Goal: Information Seeking & Learning: Find specific fact

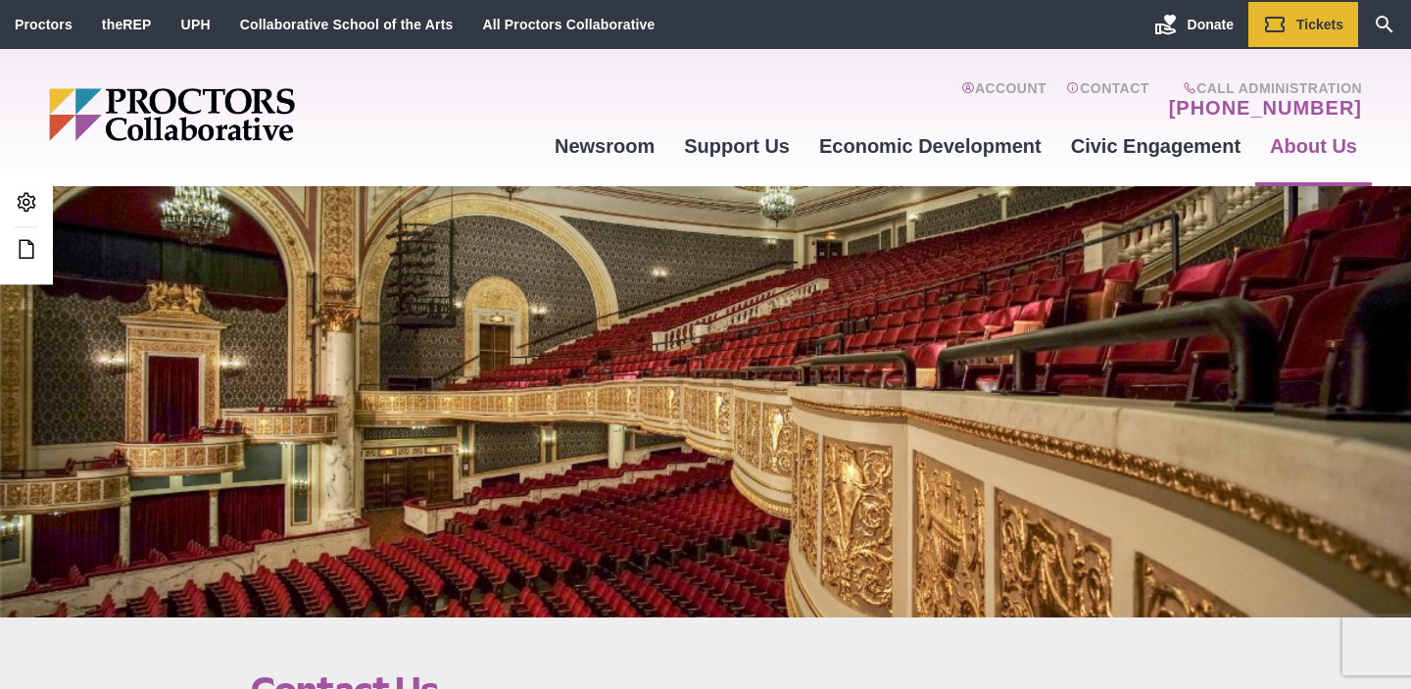
click at [502, 306] on div at bounding box center [705, 401] width 1411 height 431
click at [25, 198] on icon at bounding box center [27, 202] width 24 height 24
click at [1385, 27] on icon "Search" at bounding box center [1385, 25] width 24 height 24
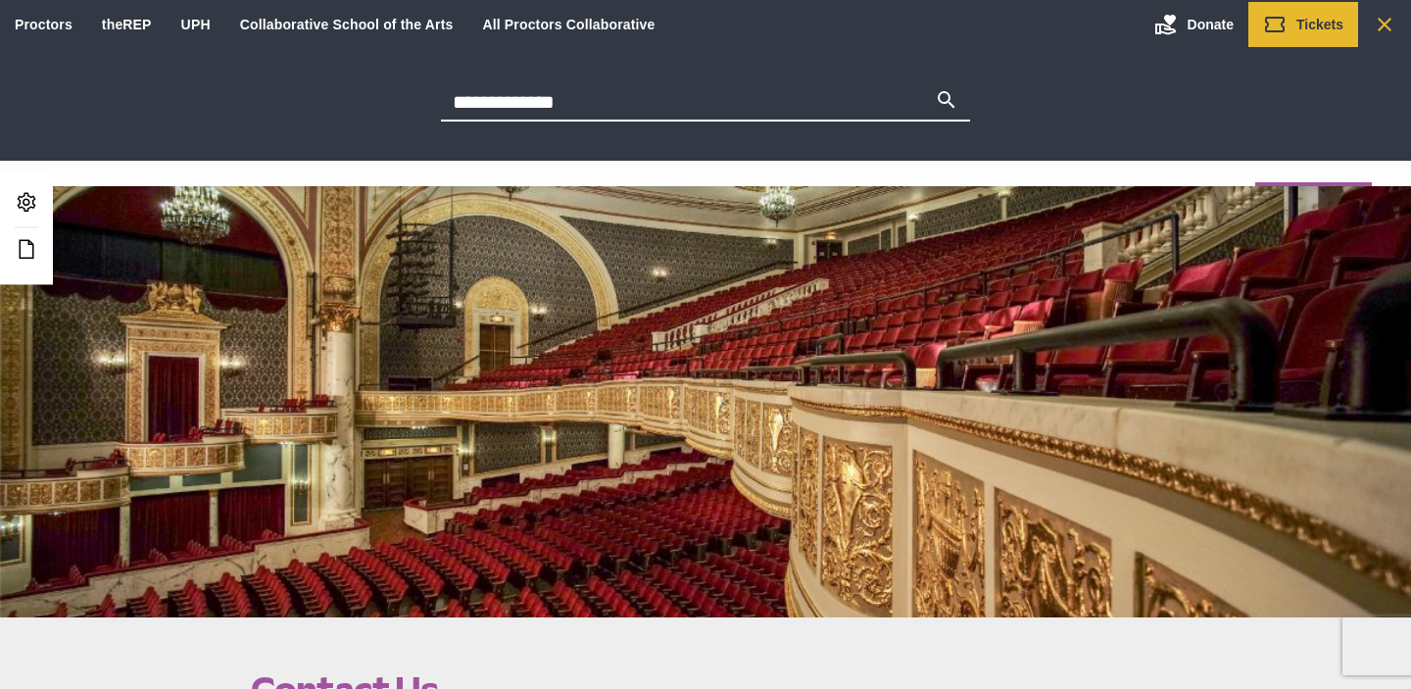
type input "**********"
click at [935, 88] on button "Search" at bounding box center [947, 101] width 24 height 27
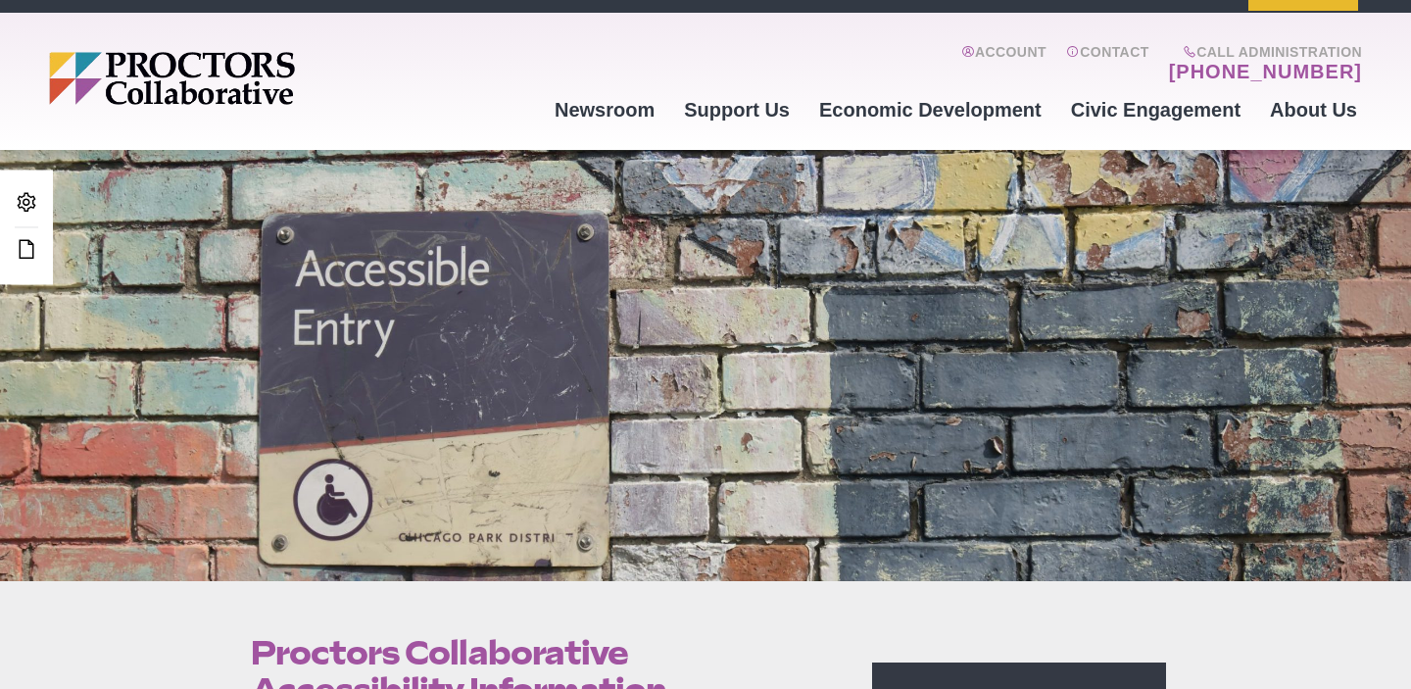
scroll to position [38, 0]
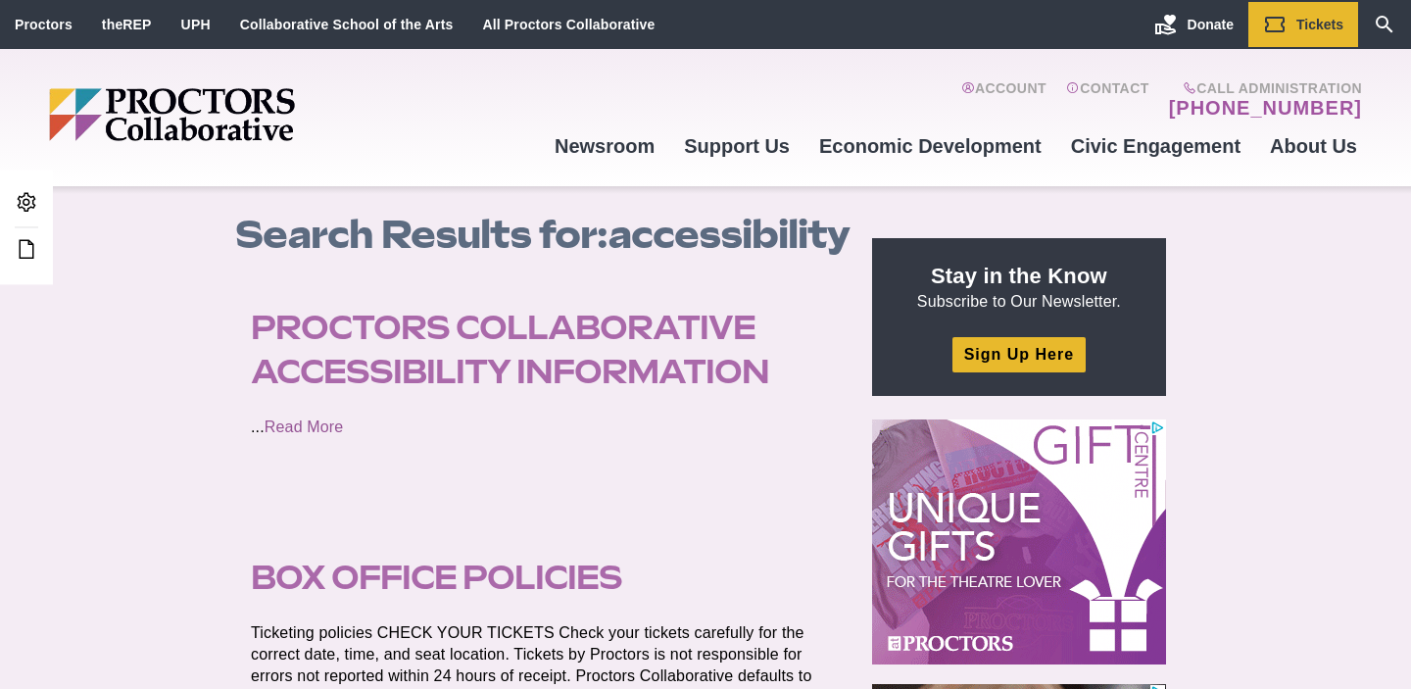
click at [520, 597] on link "Box Office Policies" at bounding box center [436, 577] width 371 height 39
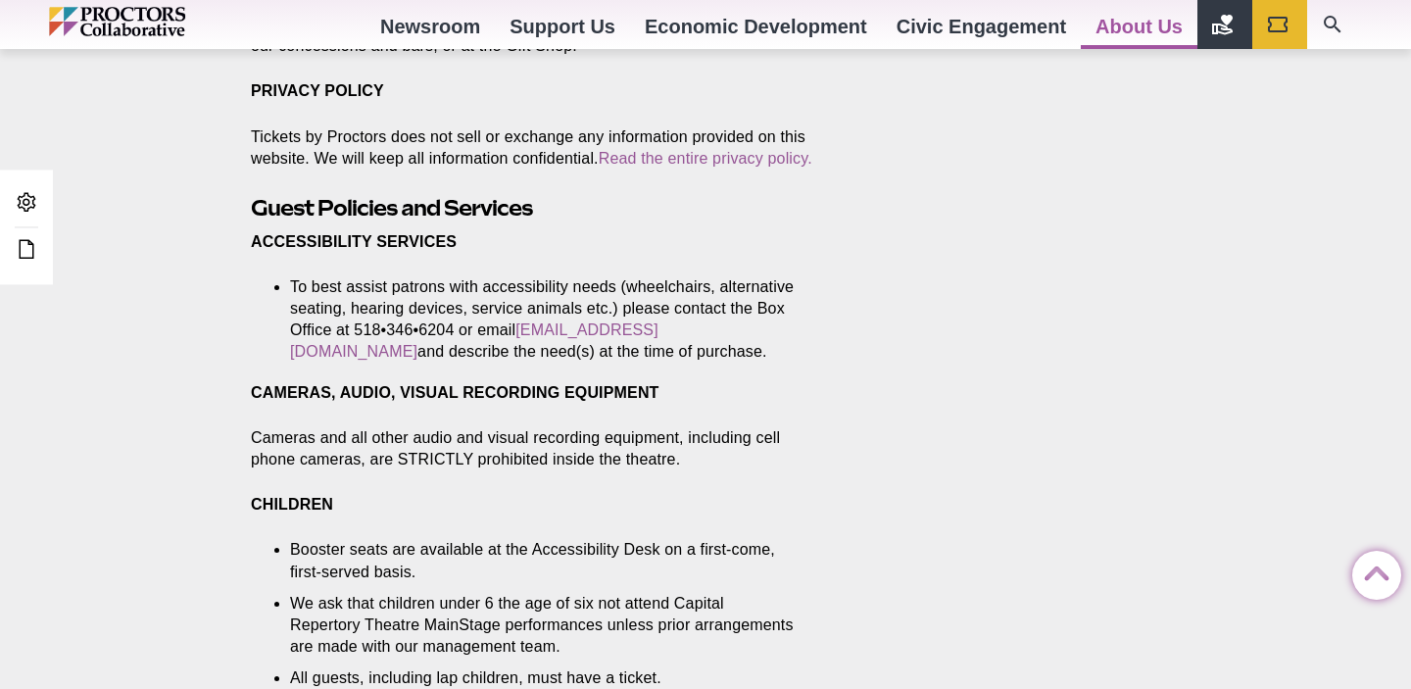
scroll to position [2798, 0]
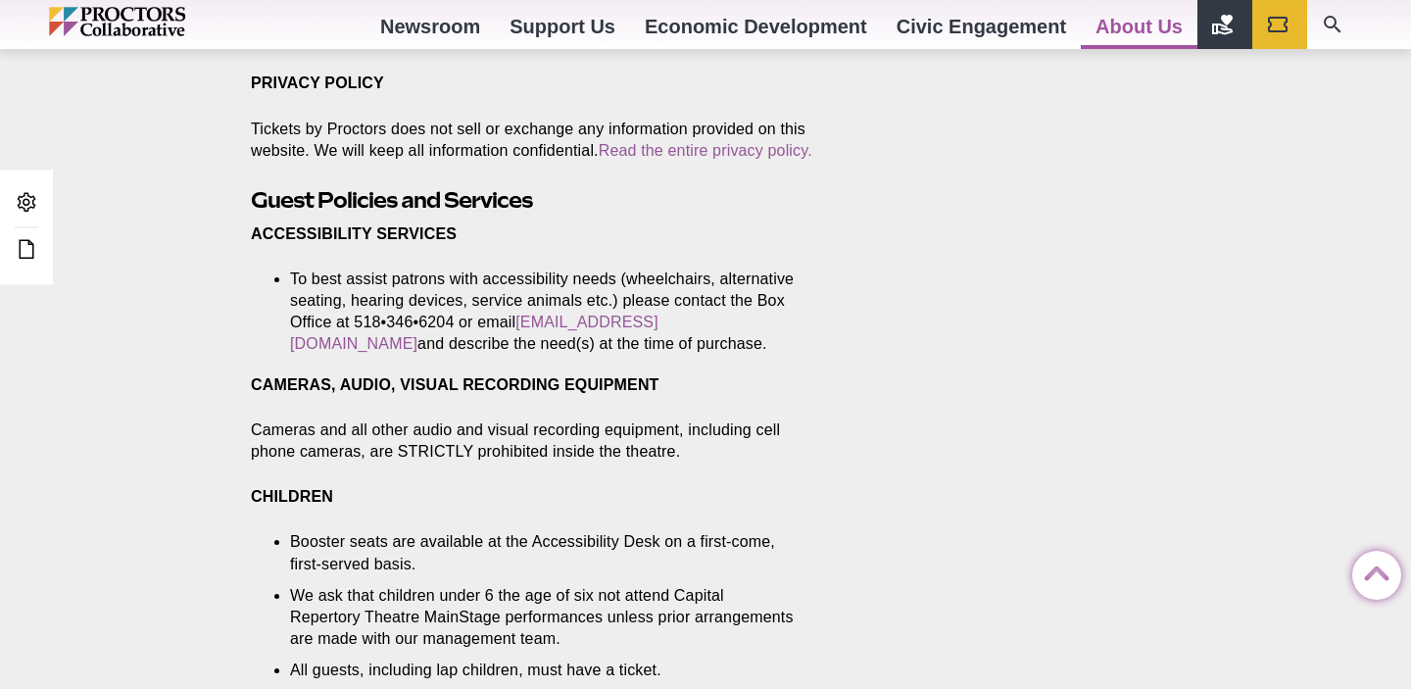
drag, startPoint x: 663, startPoint y: 359, endPoint x: 240, endPoint y: 221, distance: 445.0
click at [240, 227] on section "Ticketing policies CHECK YOUR TICKETS Check your tickets carefully for the corr…" at bounding box center [542, 39] width 615 height 4212
copy section "ACCESSIBILITY SERVICES To best assist patrons with accessibility needs (wheelch…"
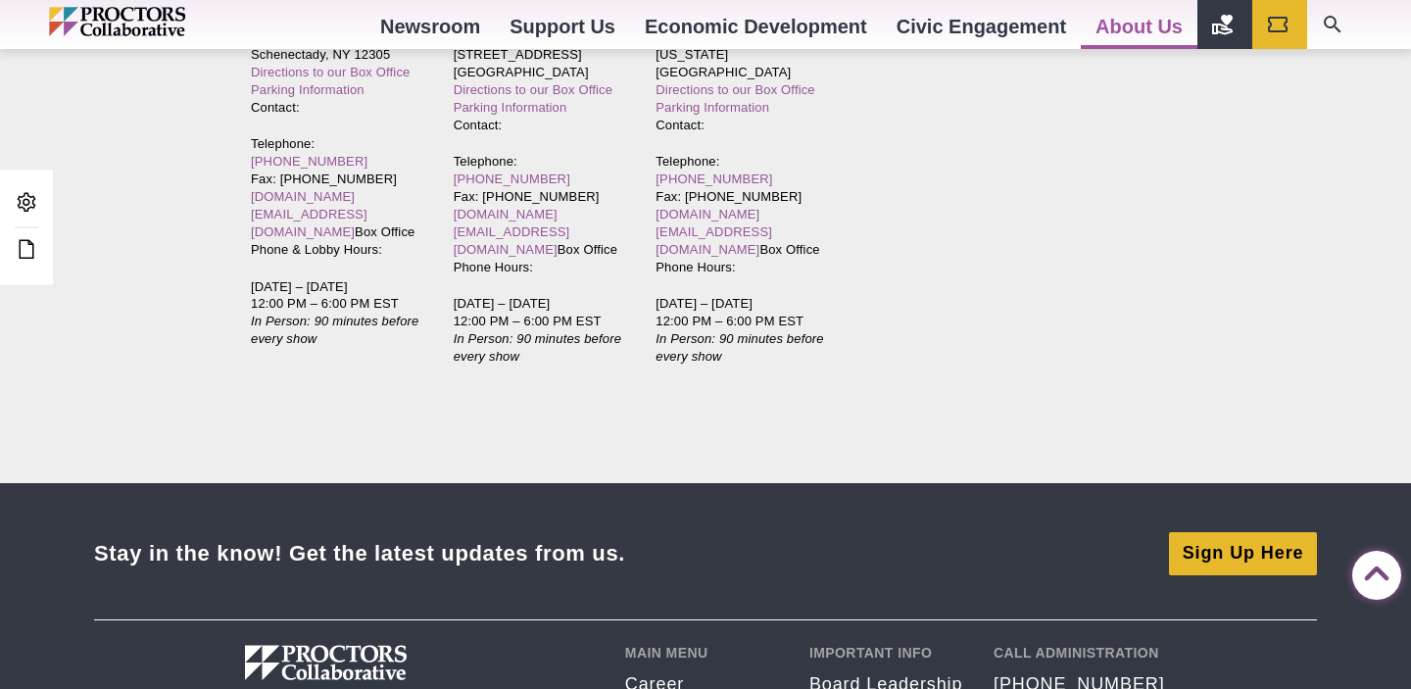
scroll to position [4526, 0]
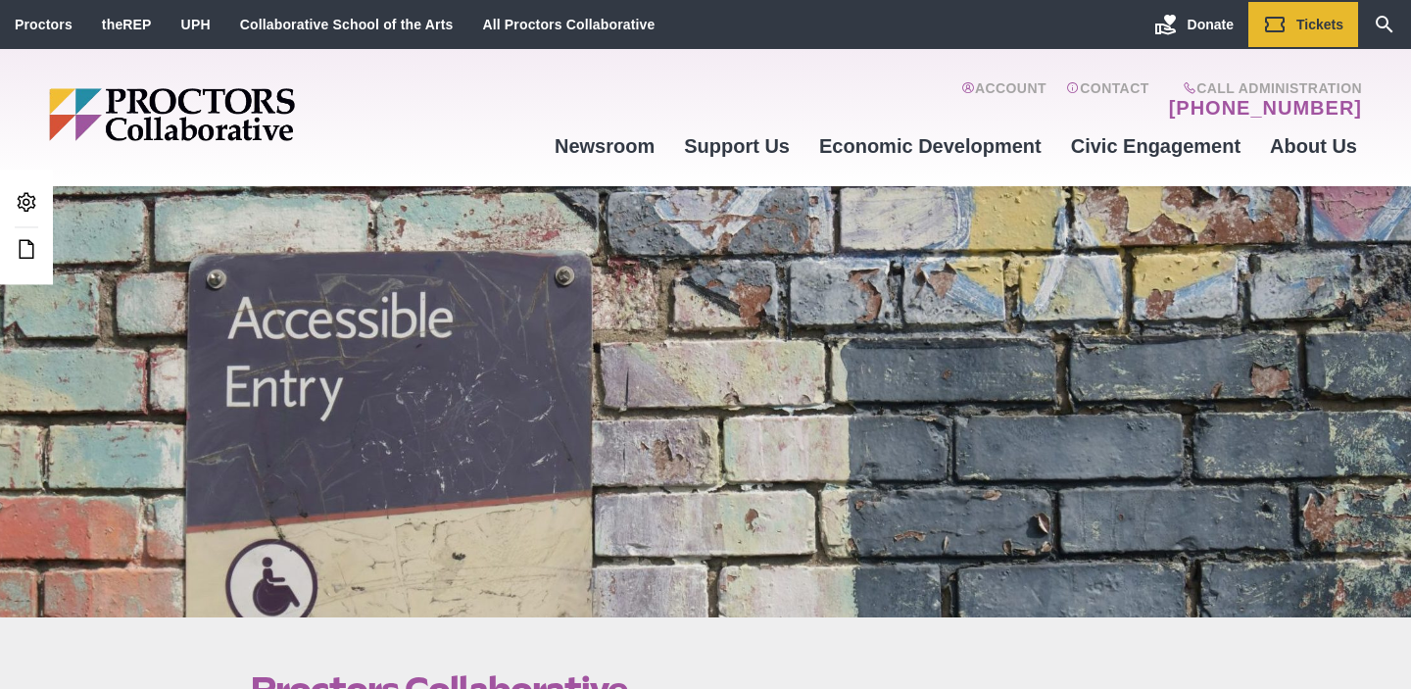
click at [764, 392] on div at bounding box center [705, 401] width 1411 height 431
